Goal: Transaction & Acquisition: Purchase product/service

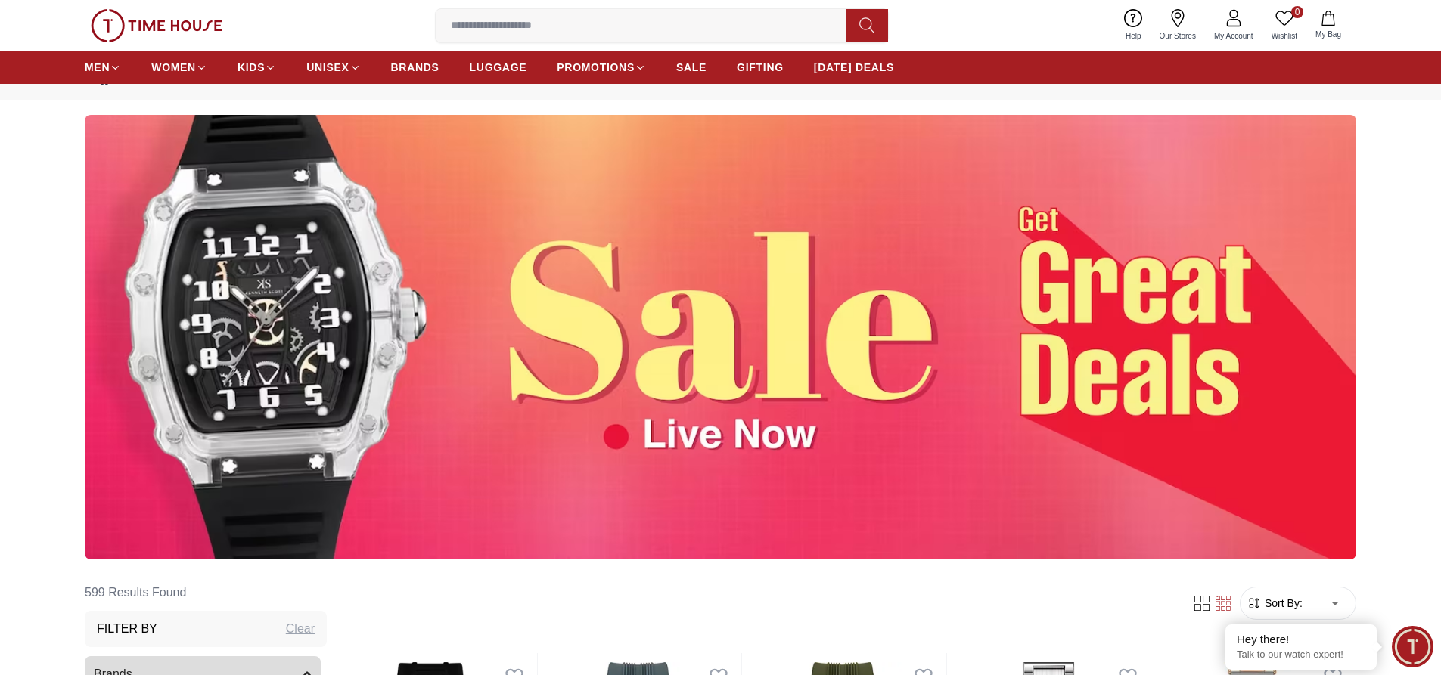
scroll to position [93, 0]
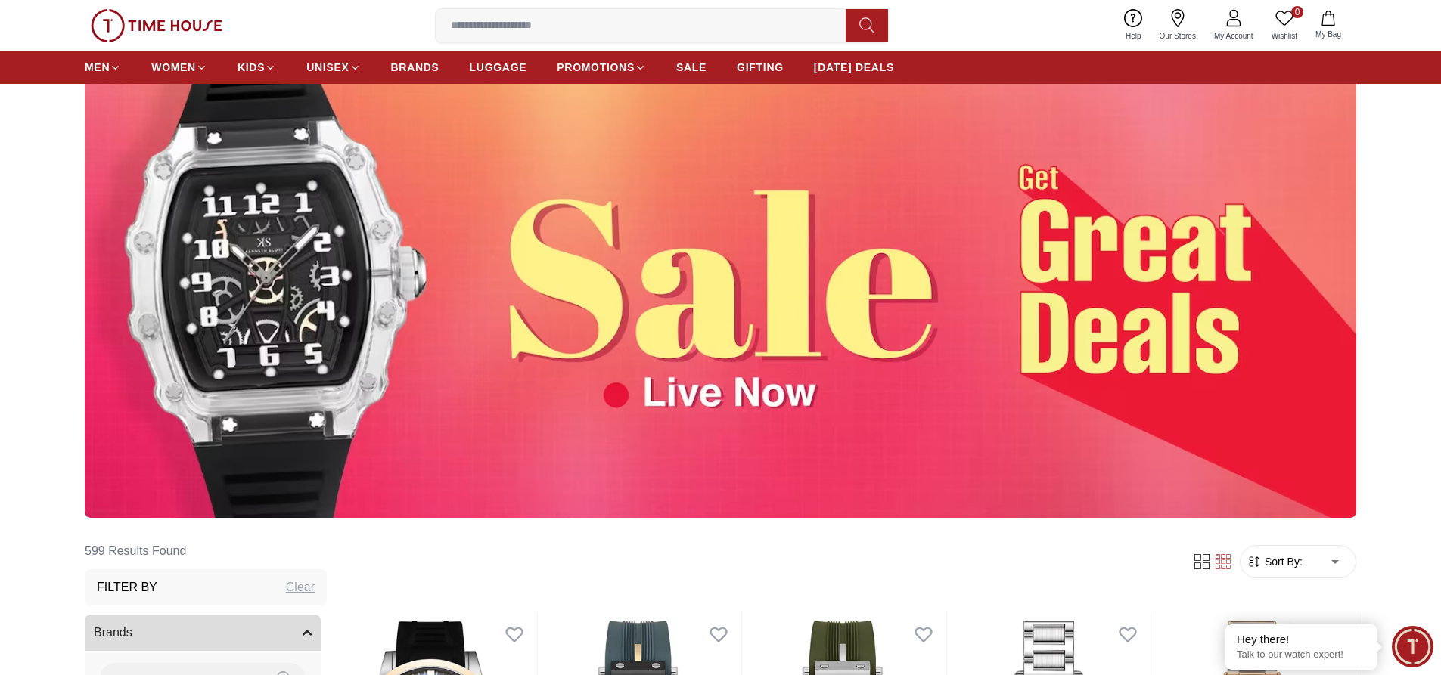
click at [725, 259] on img at bounding box center [720, 295] width 1271 height 445
click at [1009, 251] on img at bounding box center [720, 295] width 1271 height 445
click at [1114, 247] on img at bounding box center [720, 295] width 1271 height 445
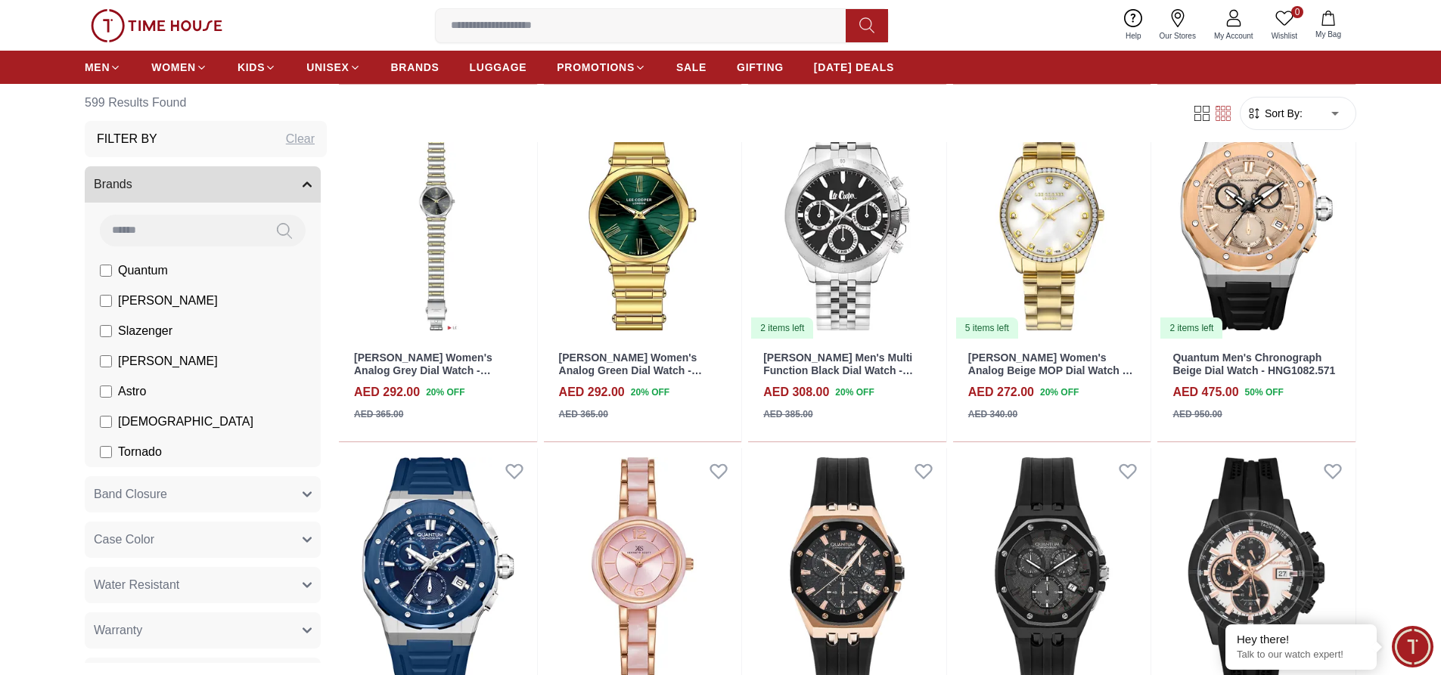
scroll to position [966, 0]
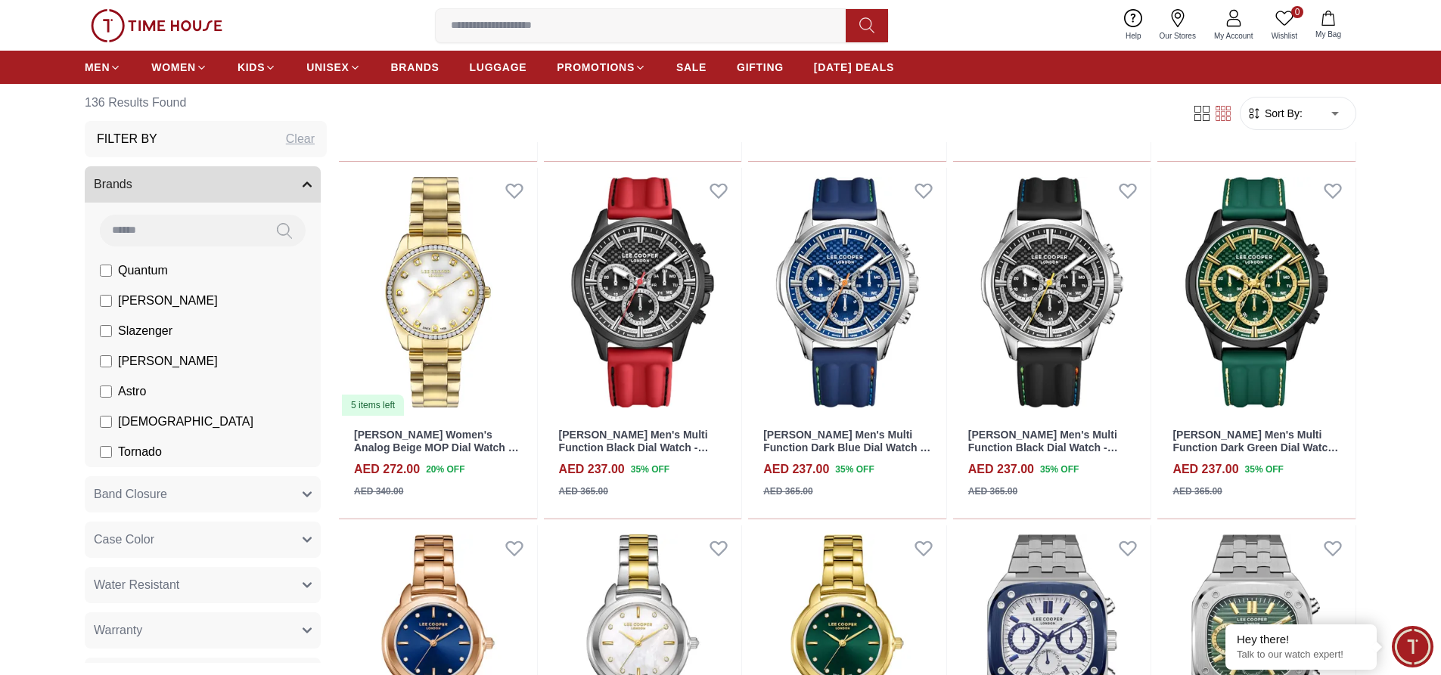
scroll to position [1172, 0]
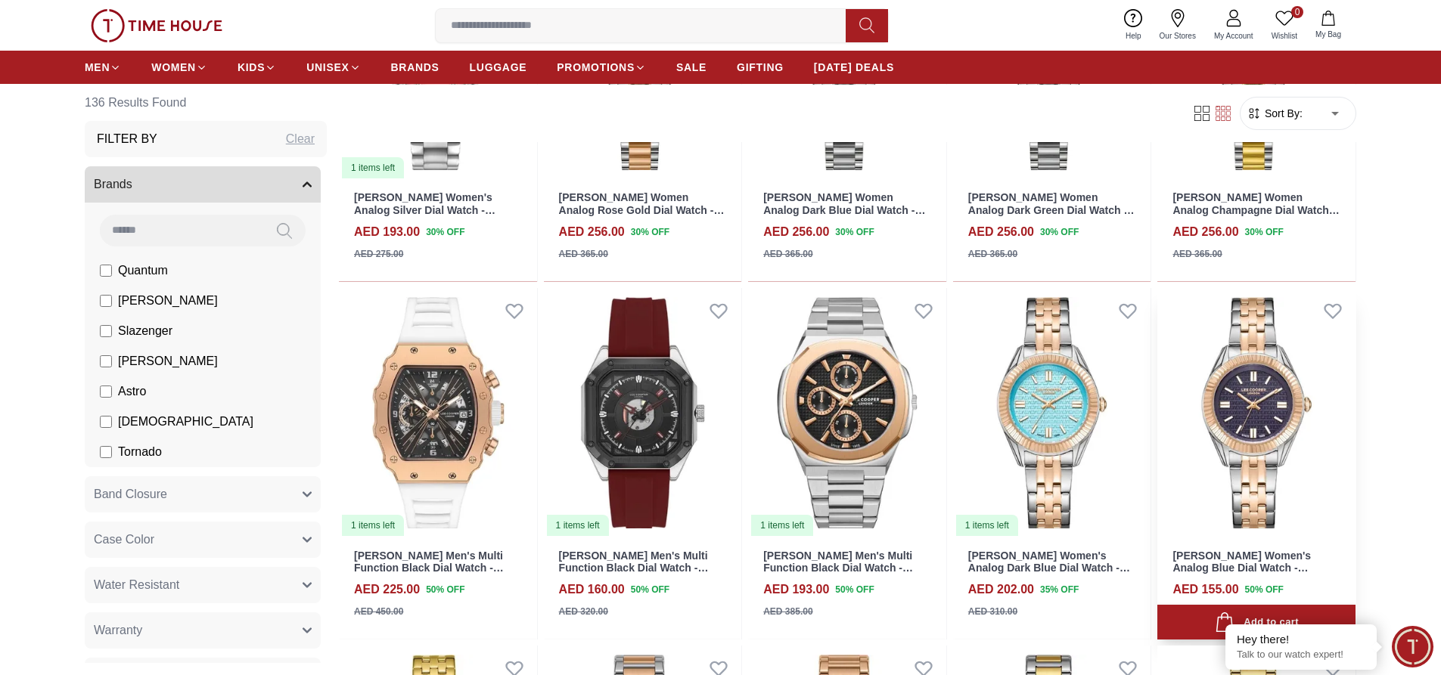
scroll to position [2202, 0]
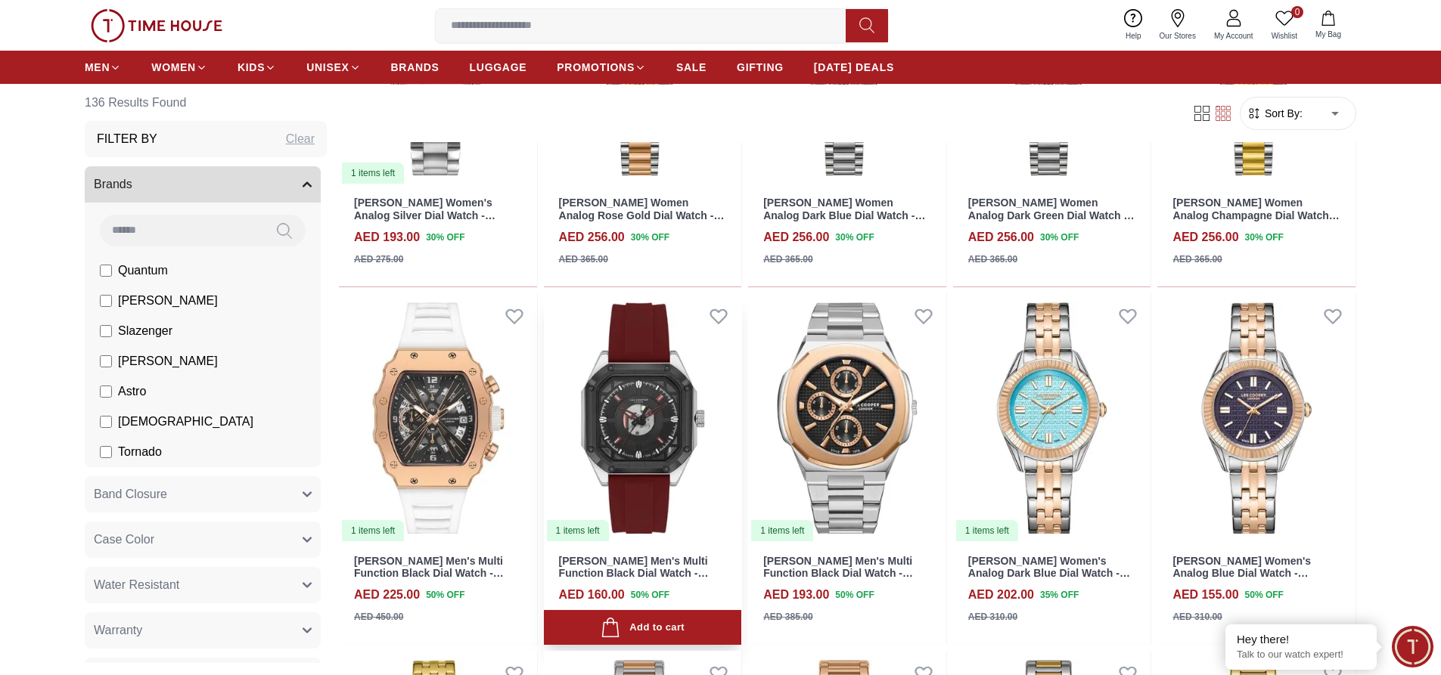
click at [646, 490] on img at bounding box center [643, 418] width 198 height 250
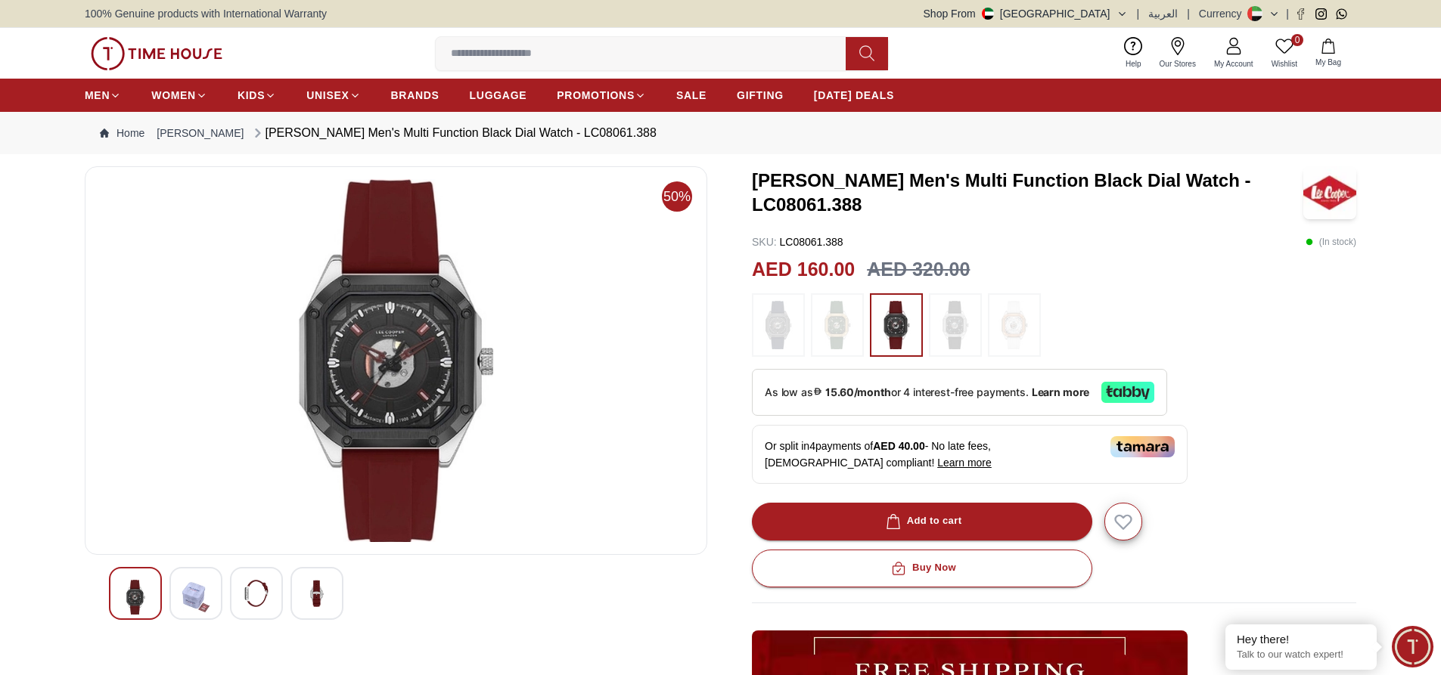
click at [399, 383] on img at bounding box center [396, 360] width 597 height 363
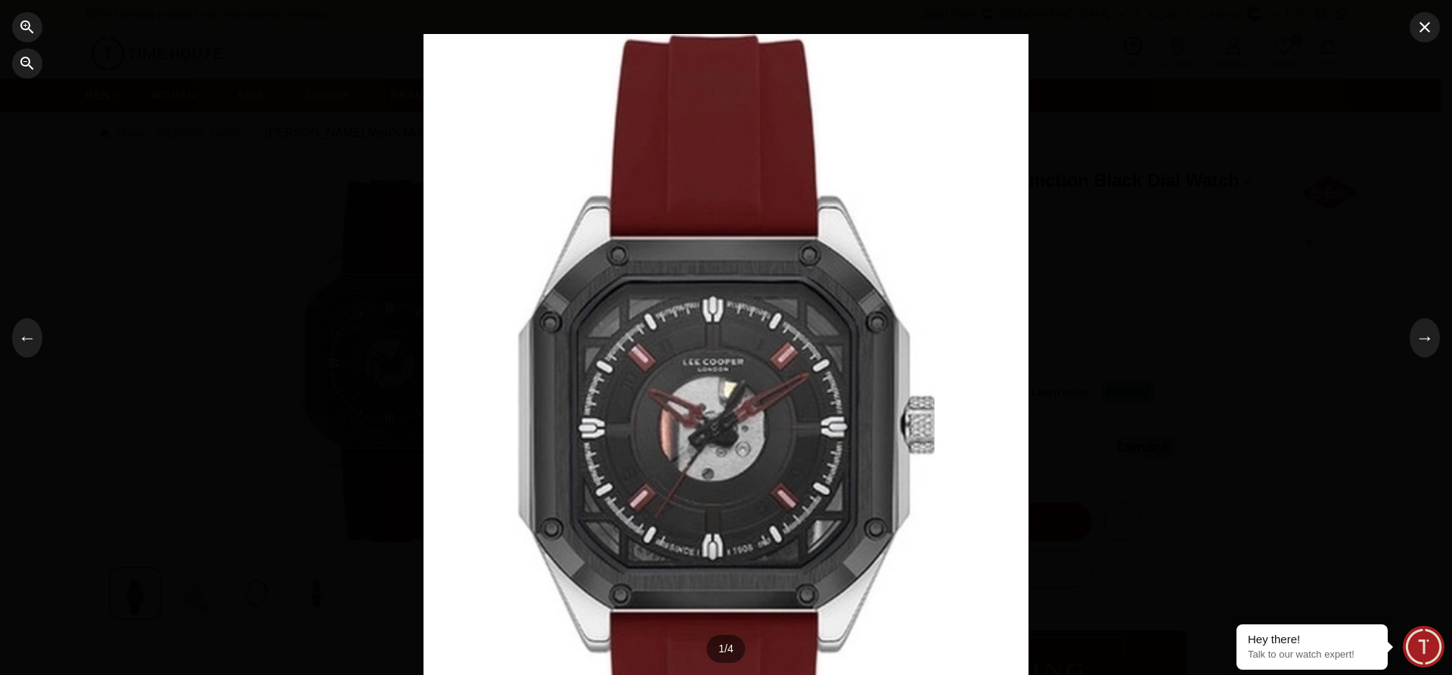
click at [1440, 355] on div at bounding box center [726, 337] width 1452 height 675
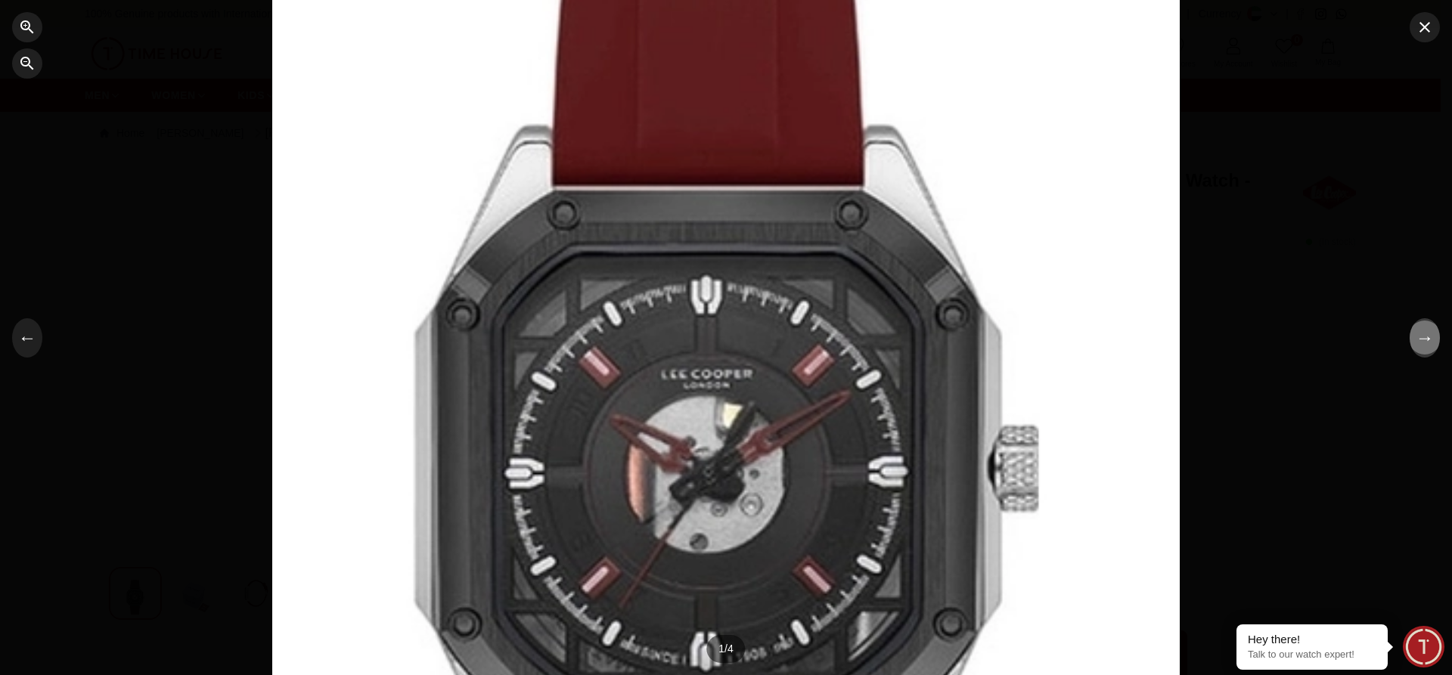
click at [1437, 345] on button "→" at bounding box center [1425, 337] width 30 height 39
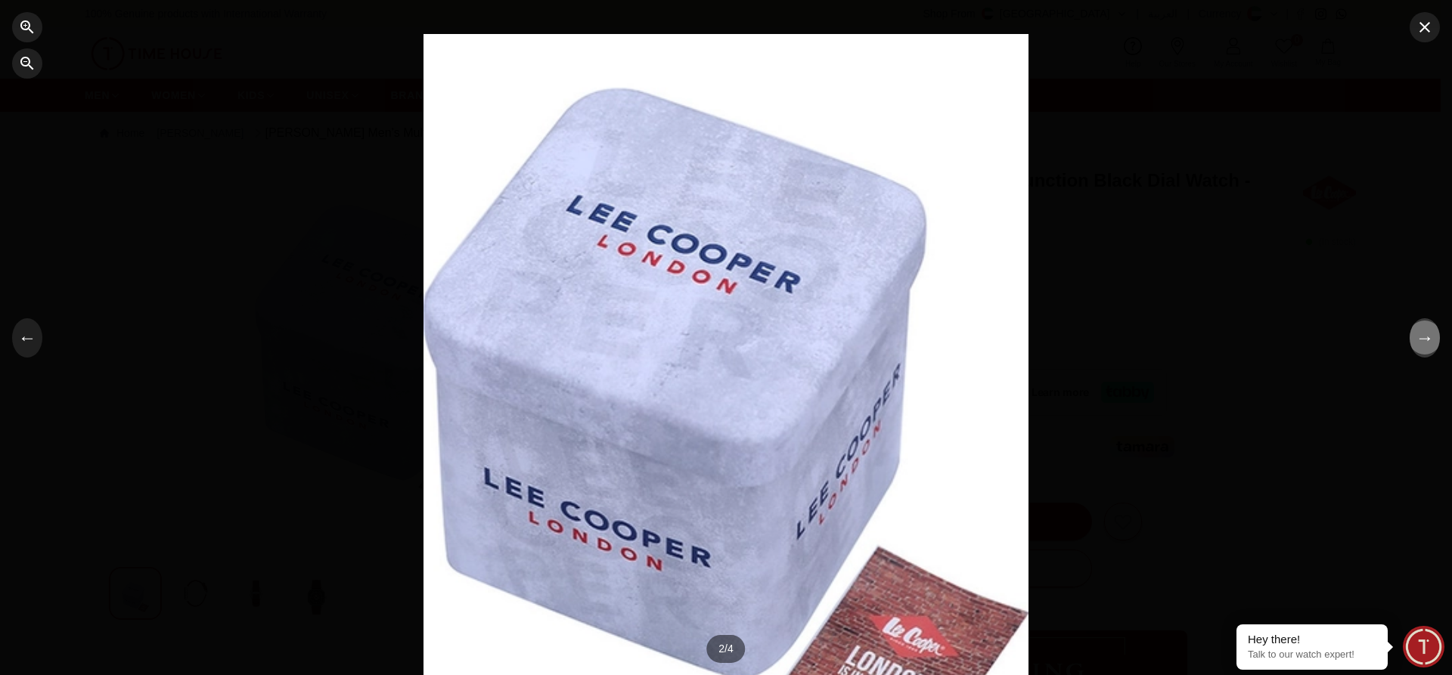
click at [1425, 353] on button "→" at bounding box center [1425, 337] width 30 height 39
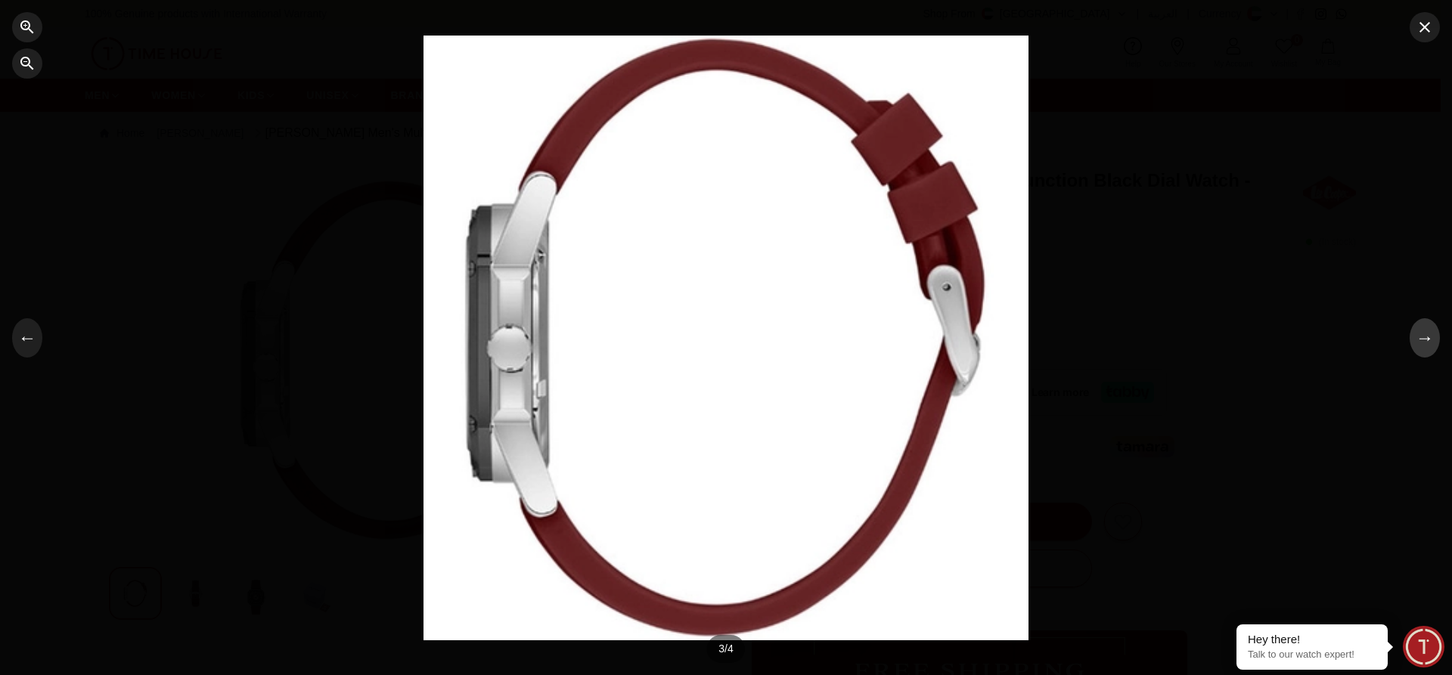
click at [1424, 353] on button "→" at bounding box center [1425, 337] width 30 height 39
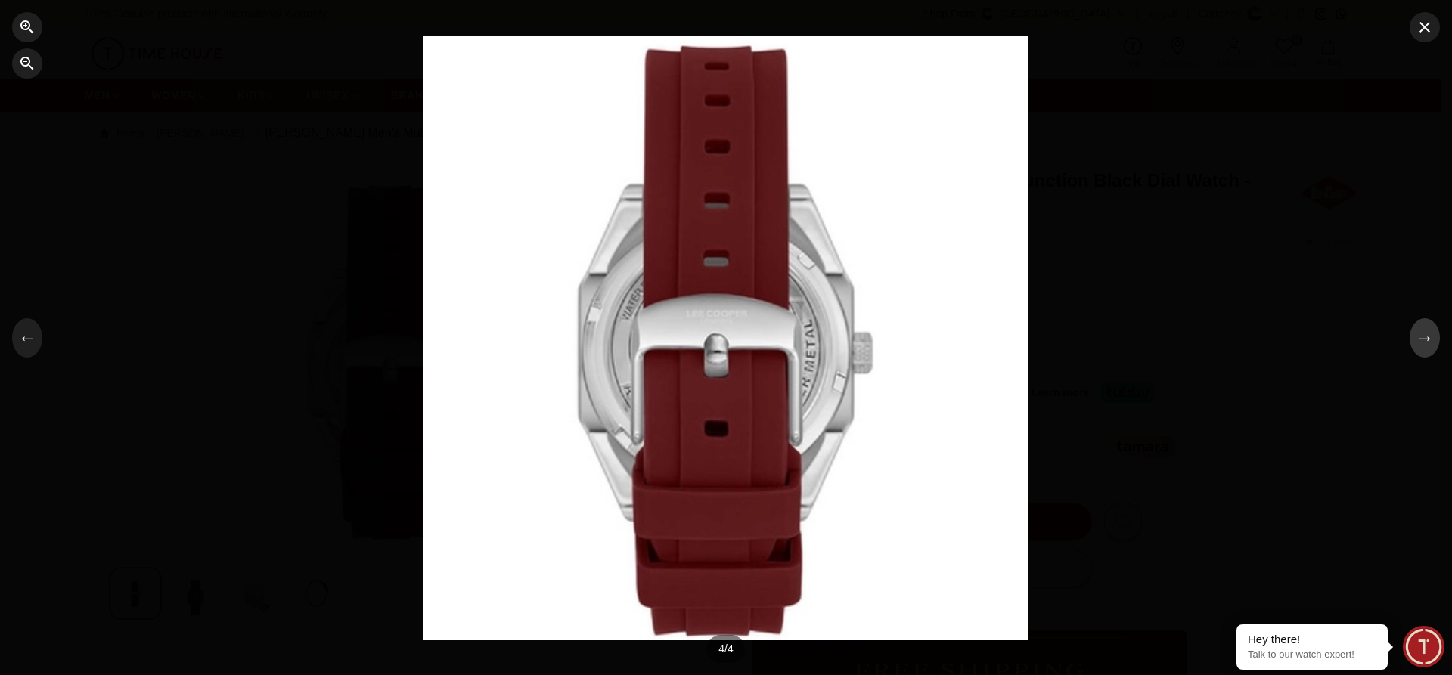
click at [1423, 353] on button "→" at bounding box center [1425, 337] width 30 height 39
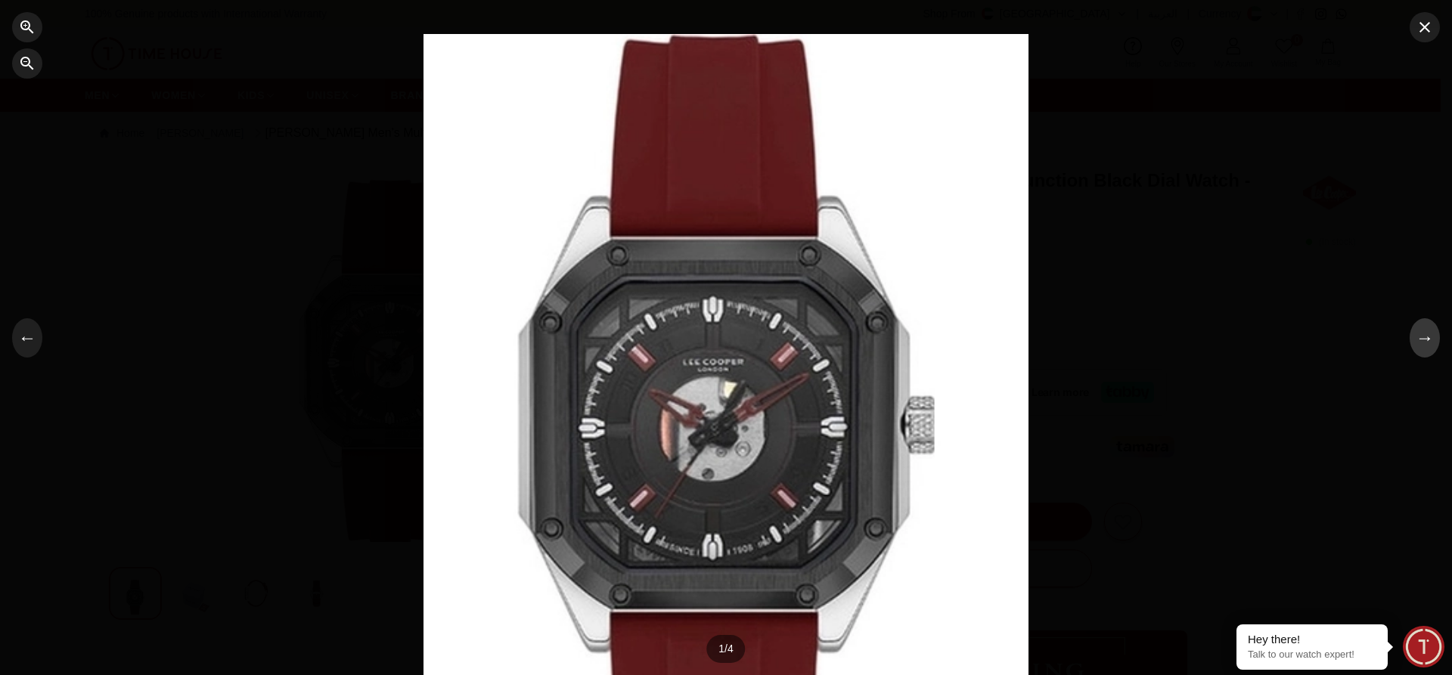
click at [1423, 352] on button "→" at bounding box center [1425, 337] width 30 height 39
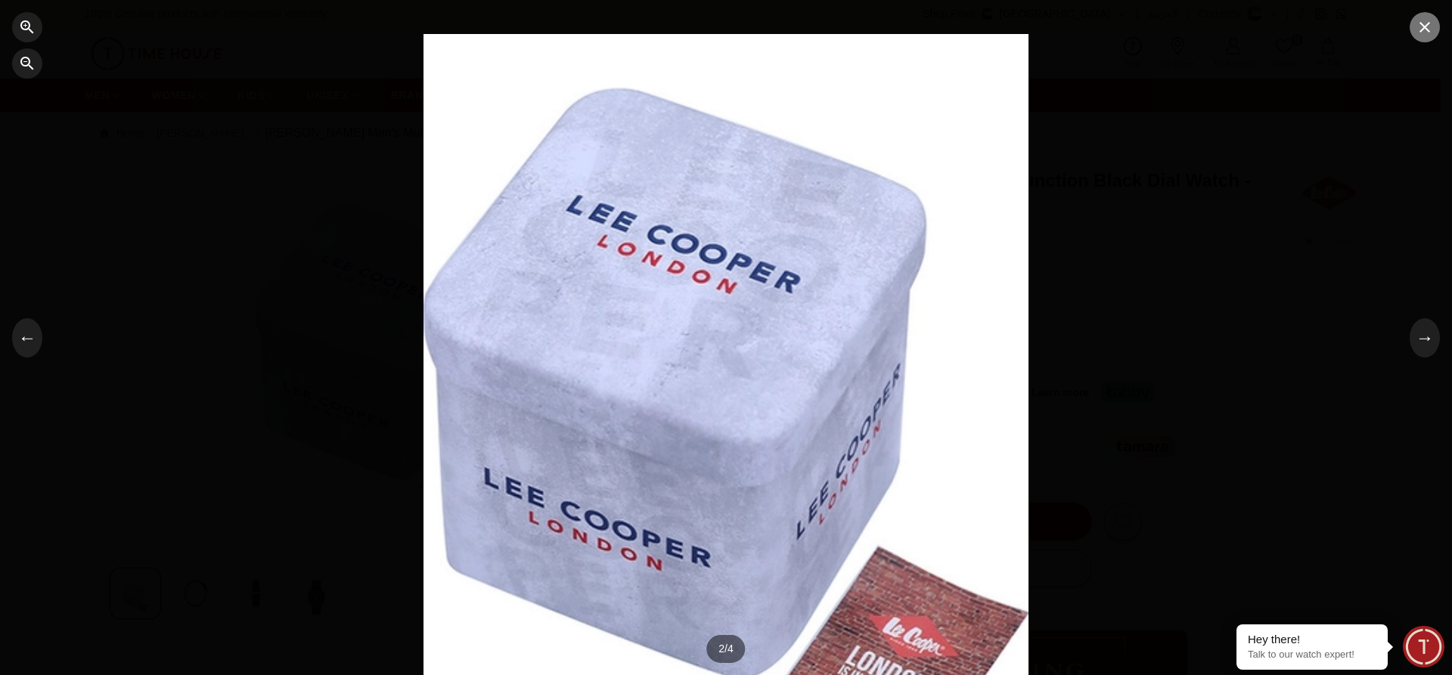
click at [1427, 34] on icon "button" at bounding box center [1425, 27] width 18 height 18
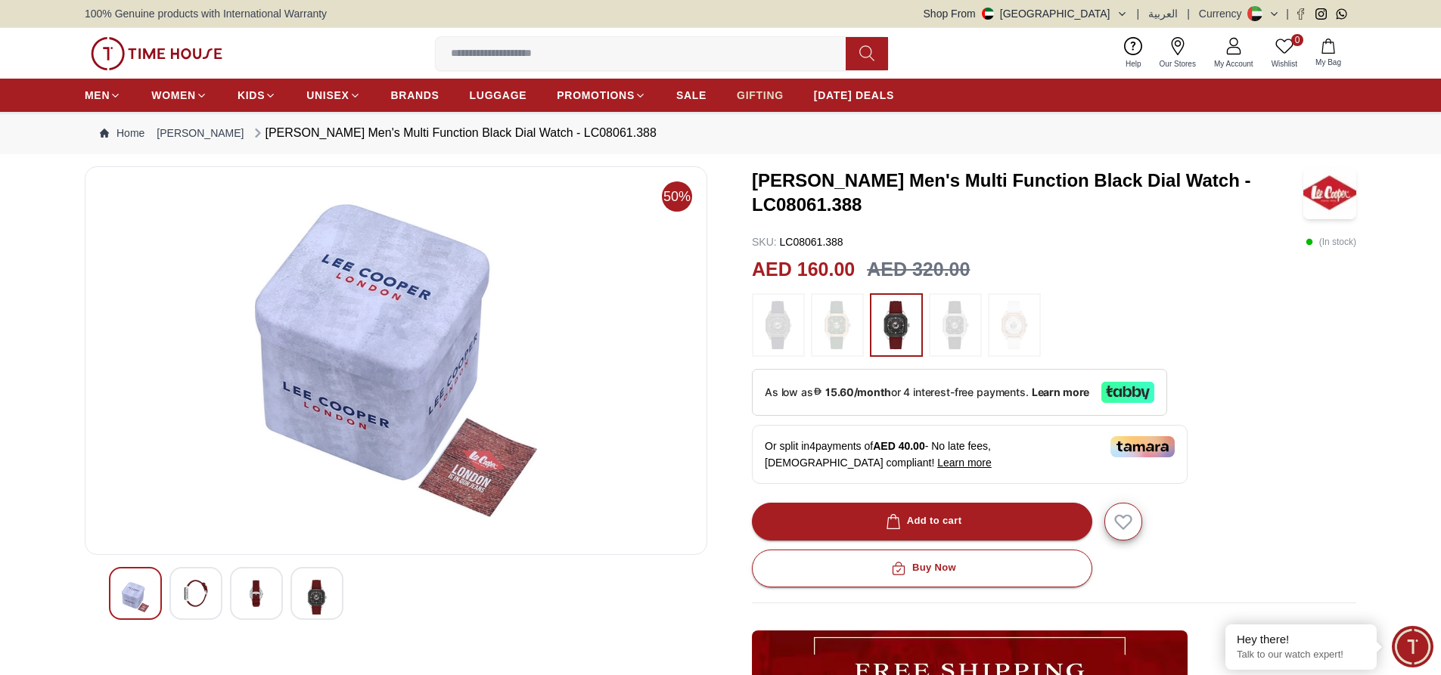
click at [756, 102] on span "GIFTING" at bounding box center [760, 95] width 47 height 15
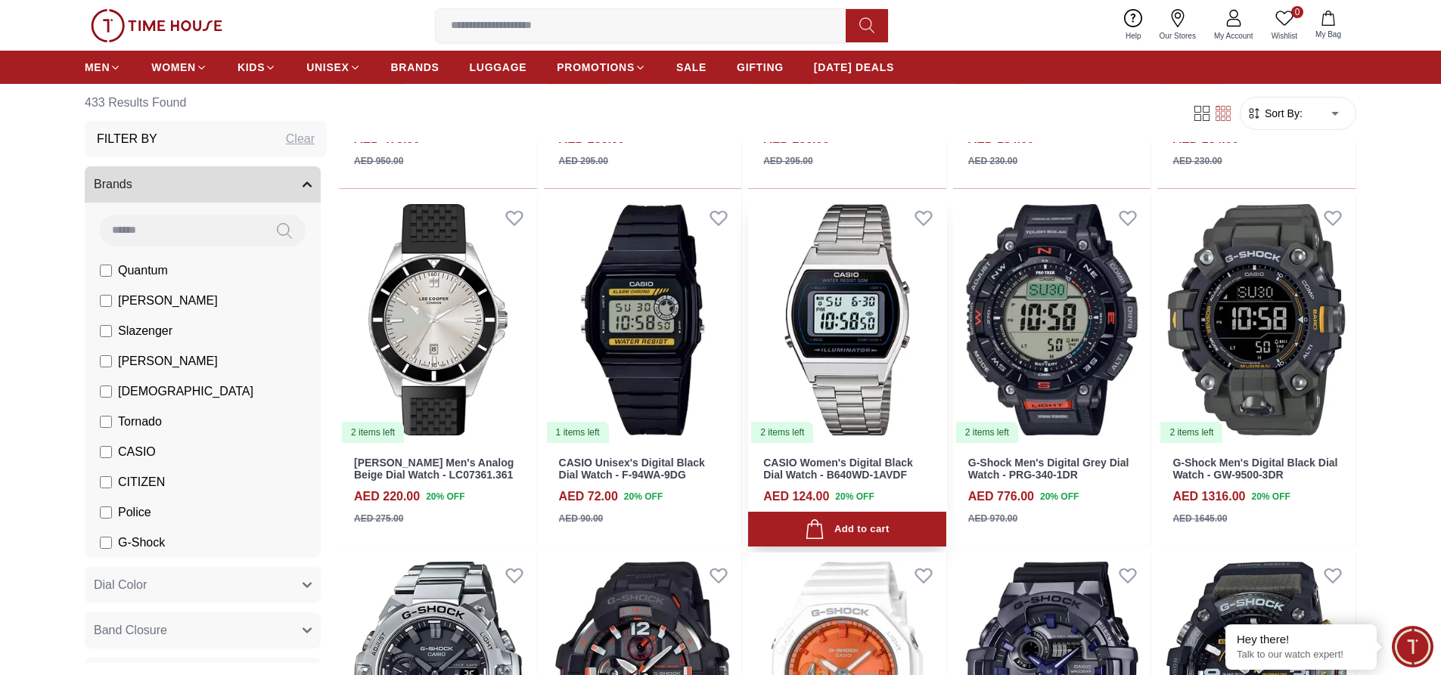
scroll to position [1229, 0]
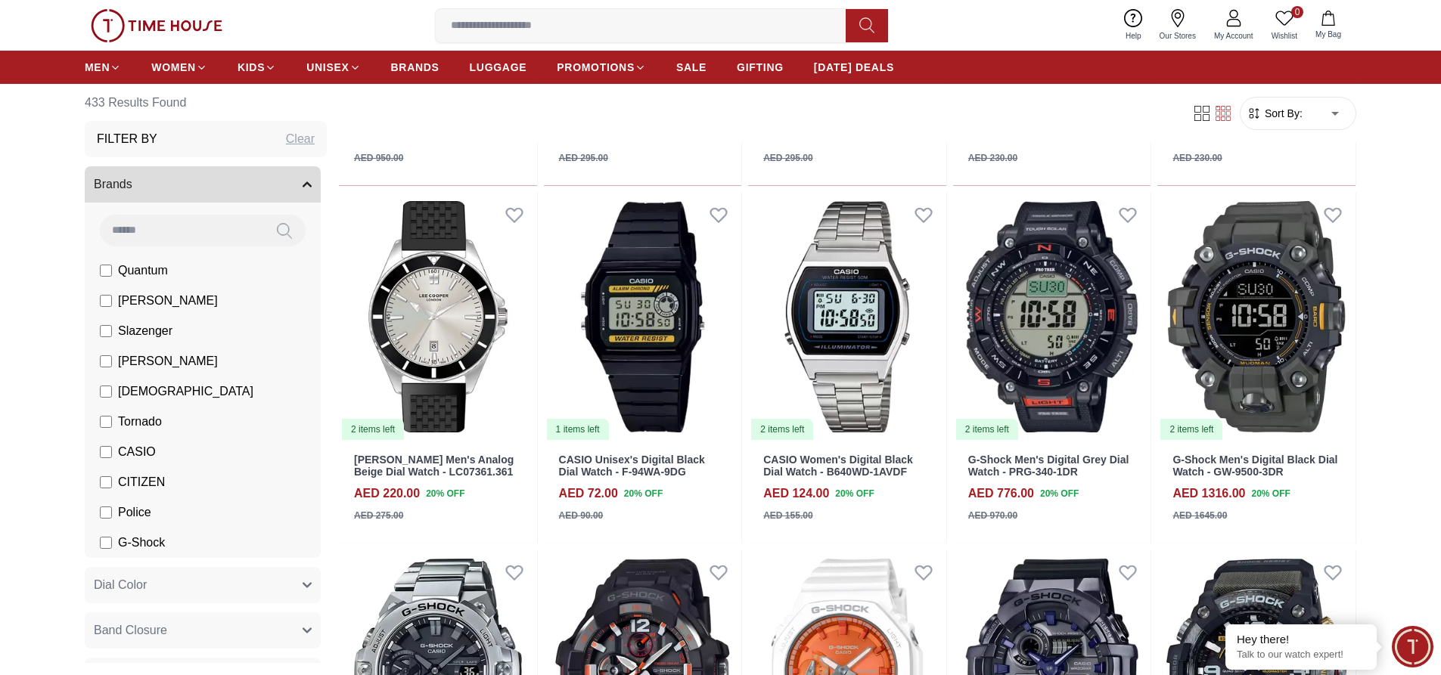
click at [101, 459] on li "CASIO" at bounding box center [206, 452] width 230 height 30
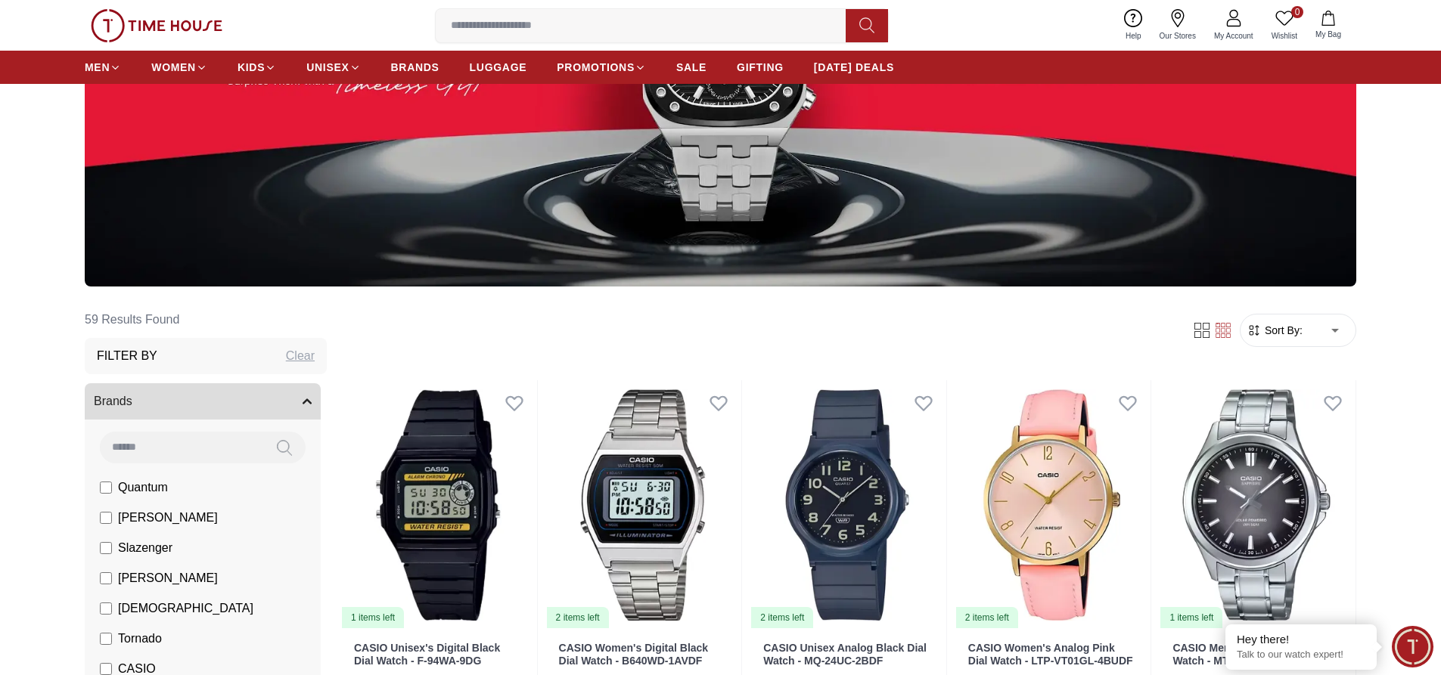
scroll to position [305, 0]
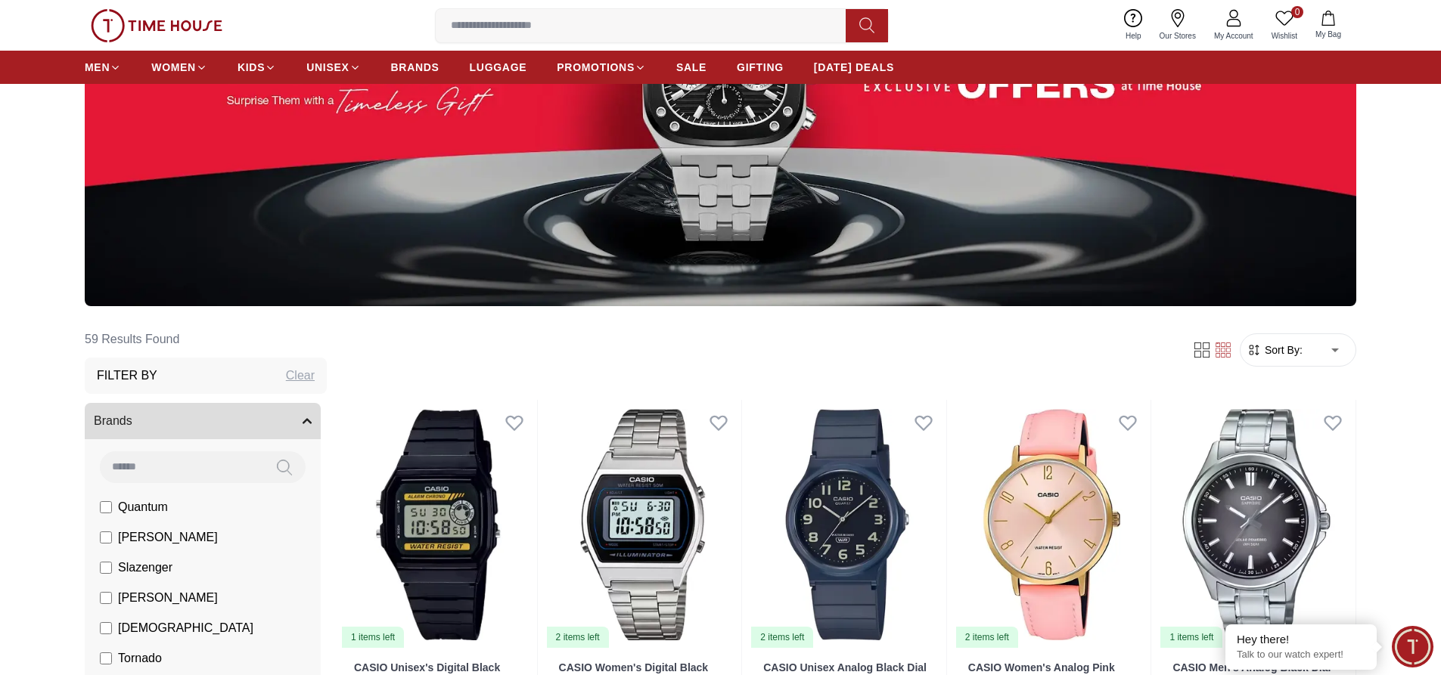
click at [1291, 354] on span "Sort By:" at bounding box center [1282, 350] width 41 height 15
click at [1290, 353] on span "Sort By:" at bounding box center [1282, 350] width 41 height 15
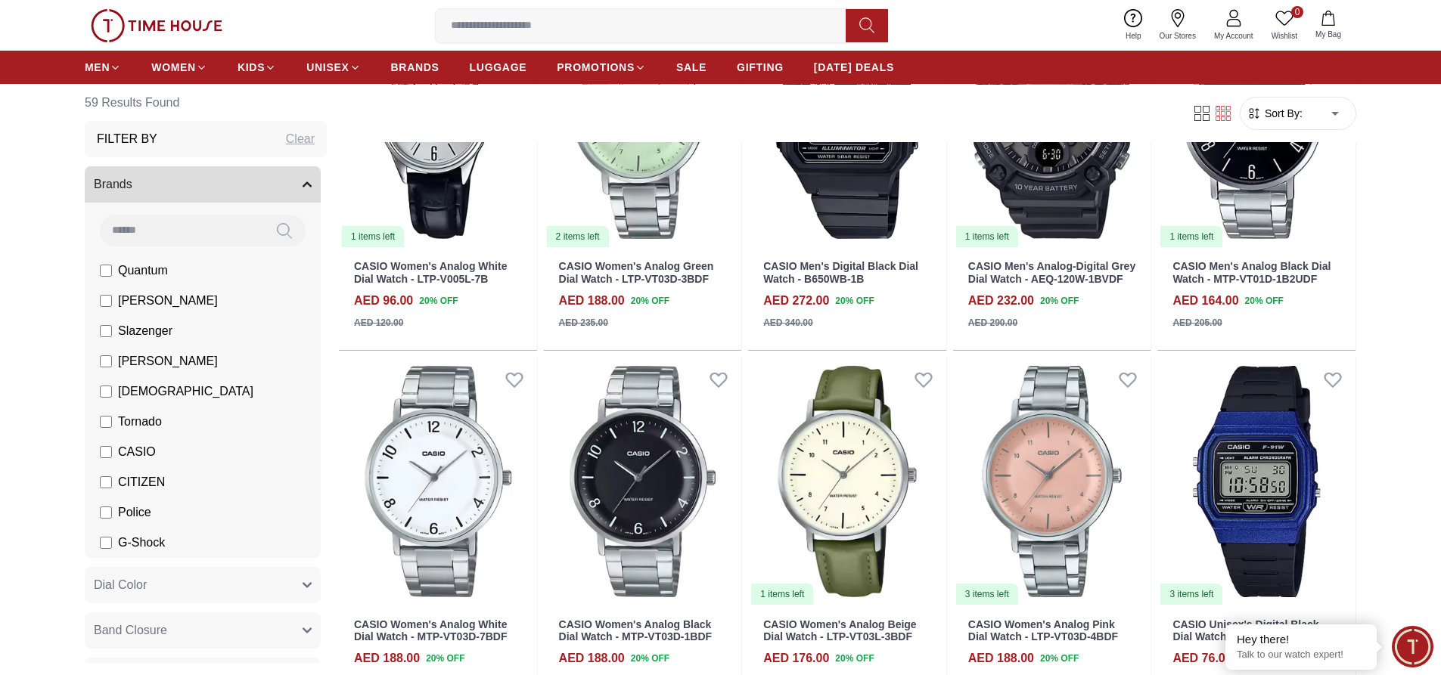
scroll to position [2172, 0]
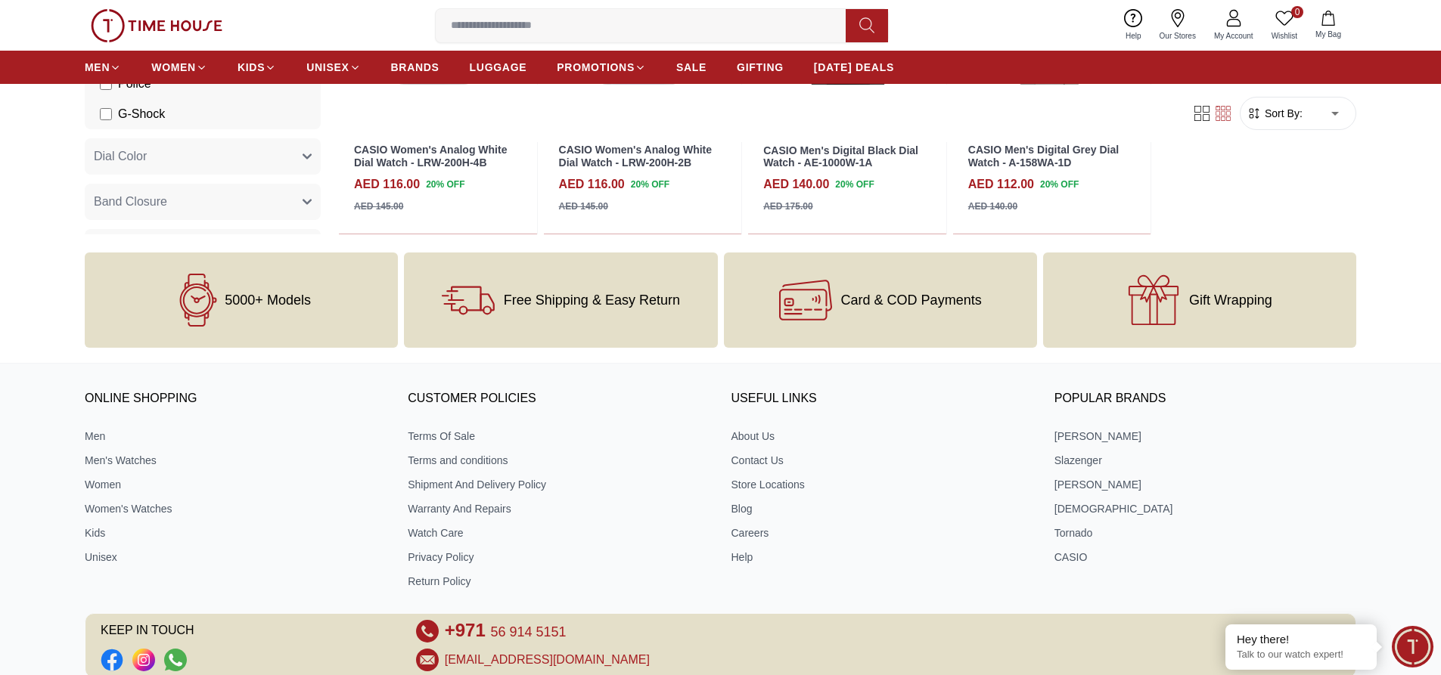
scroll to position [4898, 0]
